Goal: Find contact information: Find contact information

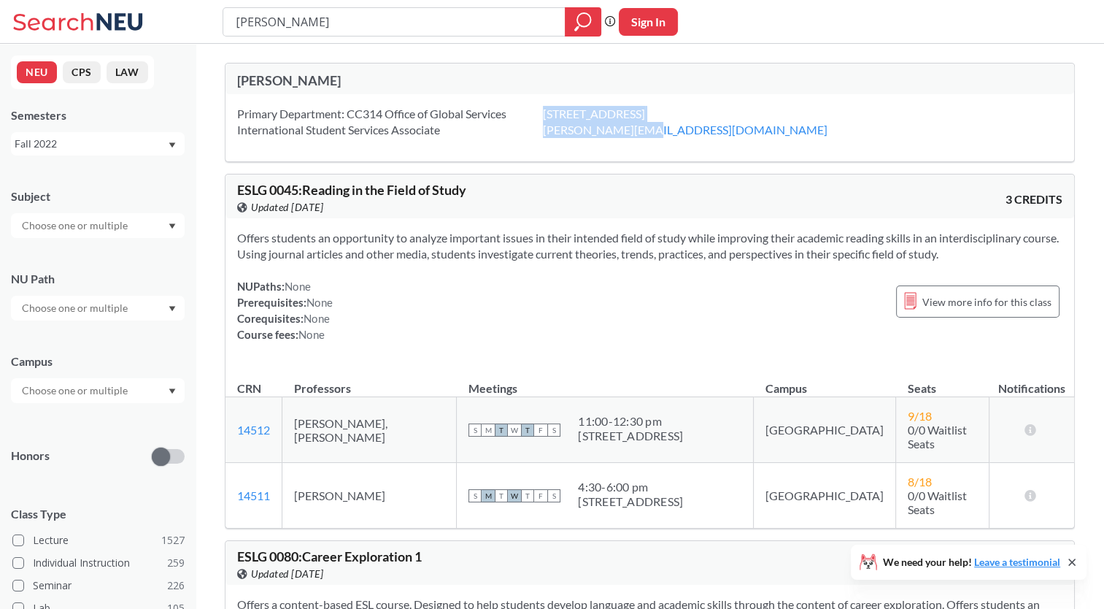
drag, startPoint x: 540, startPoint y: 130, endPoint x: 648, endPoint y: 130, distance: 108.0
click at [648, 130] on div "Primary Department: CC314 Office of Global Services International Student Servi…" at bounding box center [650, 127] width 849 height 67
drag, startPoint x: 648, startPoint y: 130, endPoint x: 647, endPoint y: 172, distance: 41.6
click at [651, 177] on div "ESLG 0045 : Reading in the Field of Study View this course on Banner. Updated […" at bounding box center [650, 196] width 849 height 44
drag, startPoint x: 544, startPoint y: 133, endPoint x: 578, endPoint y: 133, distance: 34.3
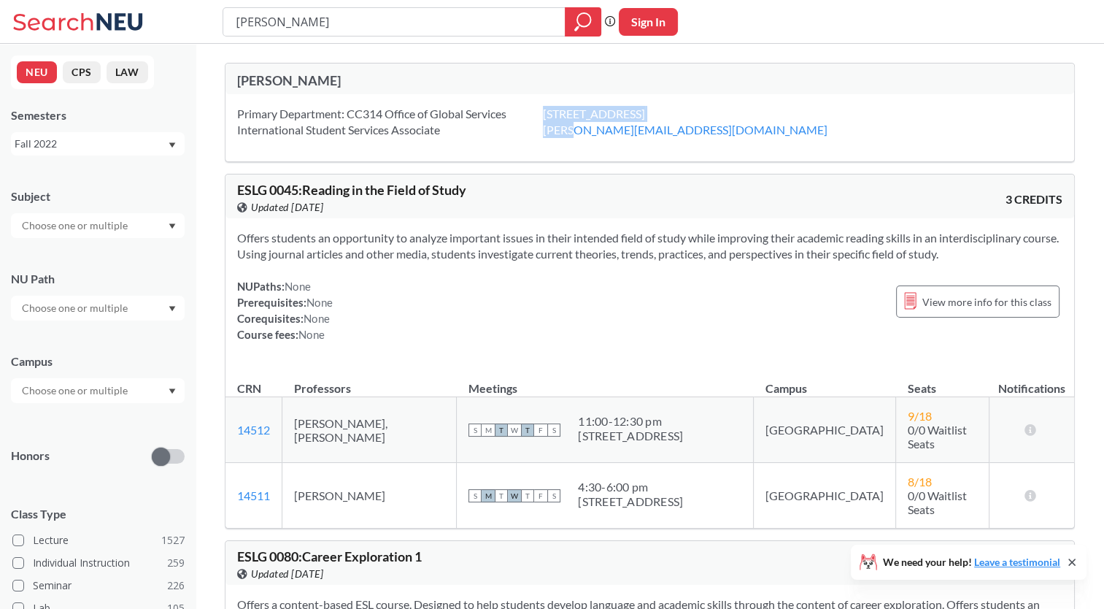
click at [578, 133] on div "Primary Department: CC314 Office of Global Services International Student Servi…" at bounding box center [650, 127] width 849 height 67
drag, startPoint x: 578, startPoint y: 133, endPoint x: 702, endPoint y: 162, distance: 127.5
drag, startPoint x: 730, startPoint y: 131, endPoint x: 549, endPoint y: 136, distance: 181.1
click at [549, 136] on div "[STREET_ADDRESS] [PERSON_NAME][EMAIL_ADDRESS][DOMAIN_NAME]" at bounding box center [703, 122] width 321 height 32
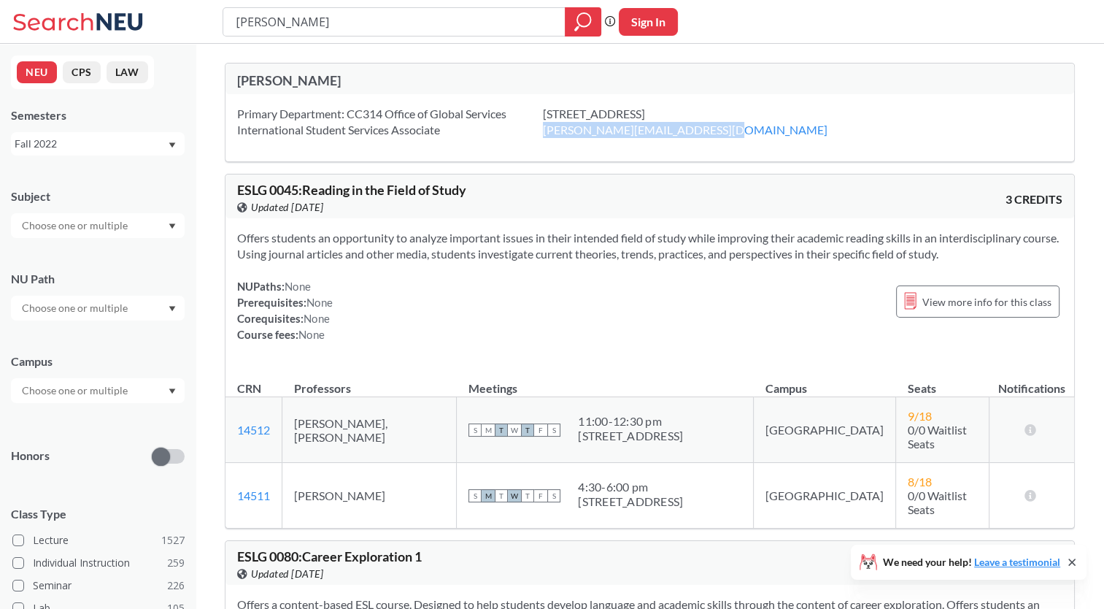
copy link "[PERSON_NAME][EMAIL_ADDRESS][DOMAIN_NAME]"
